Goal: Download file/media

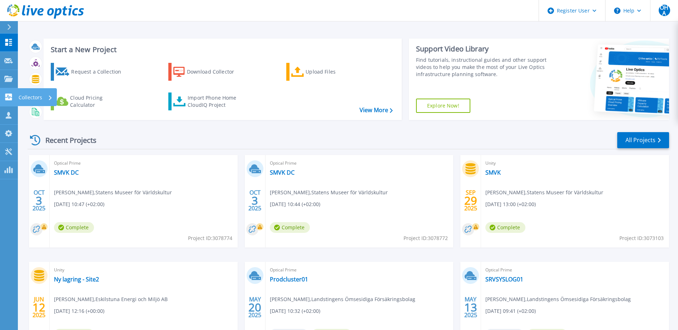
click at [4, 97] on link "Collectors Collectors" at bounding box center [9, 97] width 18 height 18
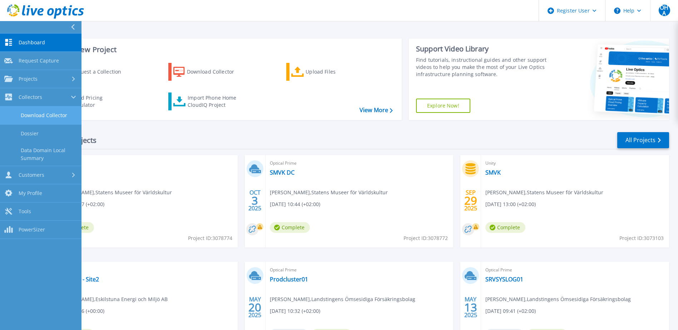
click at [55, 114] on link "Download Collector" at bounding box center [41, 116] width 82 height 18
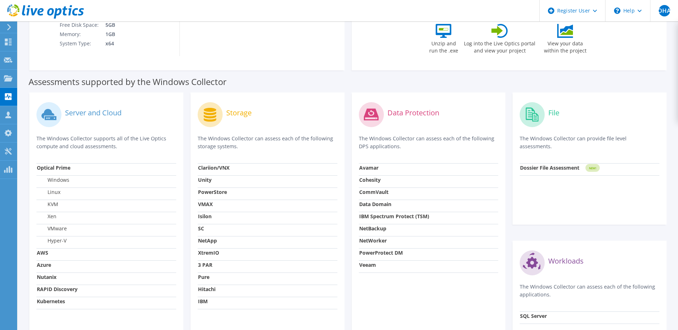
scroll to position [179, 0]
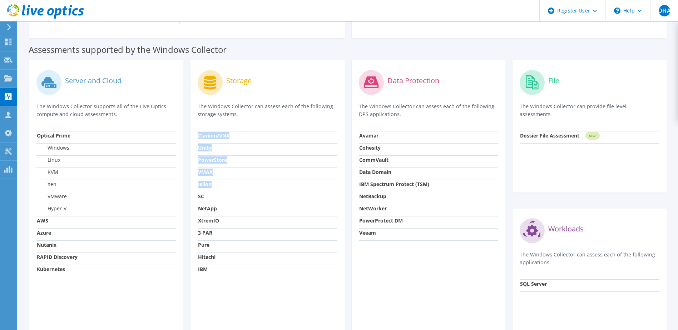
drag, startPoint x: 199, startPoint y: 184, endPoint x: 194, endPoint y: 184, distance: 5.7
click at [194, 184] on div "Storage The Windows Collector can assess each of the following storage systems.…" at bounding box center [268, 200] width 154 height 281
drag, startPoint x: 194, startPoint y: 184, endPoint x: 228, endPoint y: 188, distance: 34.9
click at [228, 188] on td "Isilon" at bounding box center [268, 186] width 140 height 12
drag, startPoint x: 215, startPoint y: 185, endPoint x: 196, endPoint y: 185, distance: 18.6
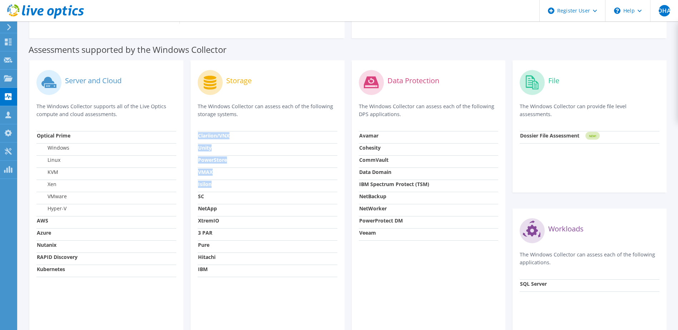
click at [196, 185] on div "Storage The Windows Collector can assess each of the following storage systems.…" at bounding box center [268, 200] width 154 height 281
drag, startPoint x: 196, startPoint y: 185, endPoint x: 241, endPoint y: 186, distance: 44.3
click at [241, 186] on td "Isilon" at bounding box center [268, 186] width 140 height 12
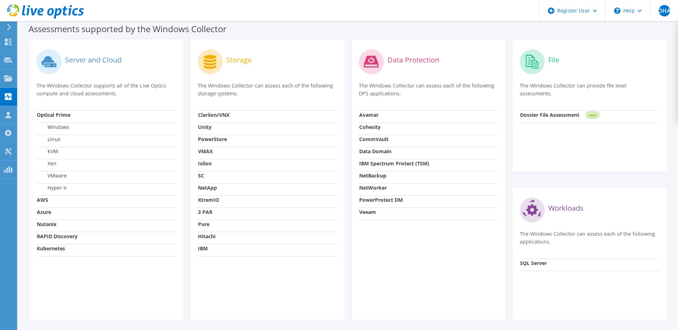
scroll to position [190, 0]
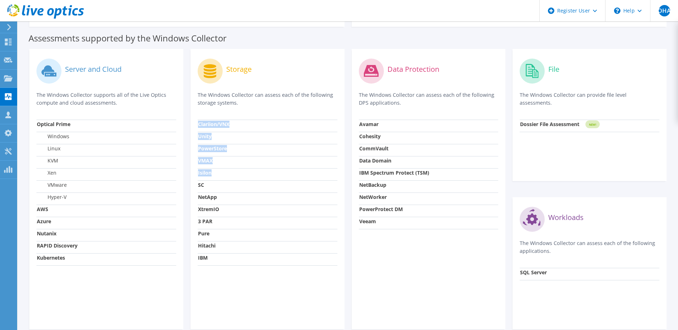
drag, startPoint x: 207, startPoint y: 173, endPoint x: 192, endPoint y: 174, distance: 15.0
click at [192, 174] on div "Storage The Windows Collector can assess each of the following storage systems.…" at bounding box center [268, 189] width 154 height 281
drag, startPoint x: 192, startPoint y: 174, endPoint x: 274, endPoint y: 172, distance: 82.2
click at [274, 172] on td "Isilon" at bounding box center [268, 174] width 140 height 12
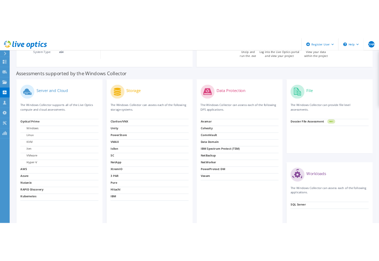
scroll to position [154, 0]
